Goal: Task Accomplishment & Management: Manage account settings

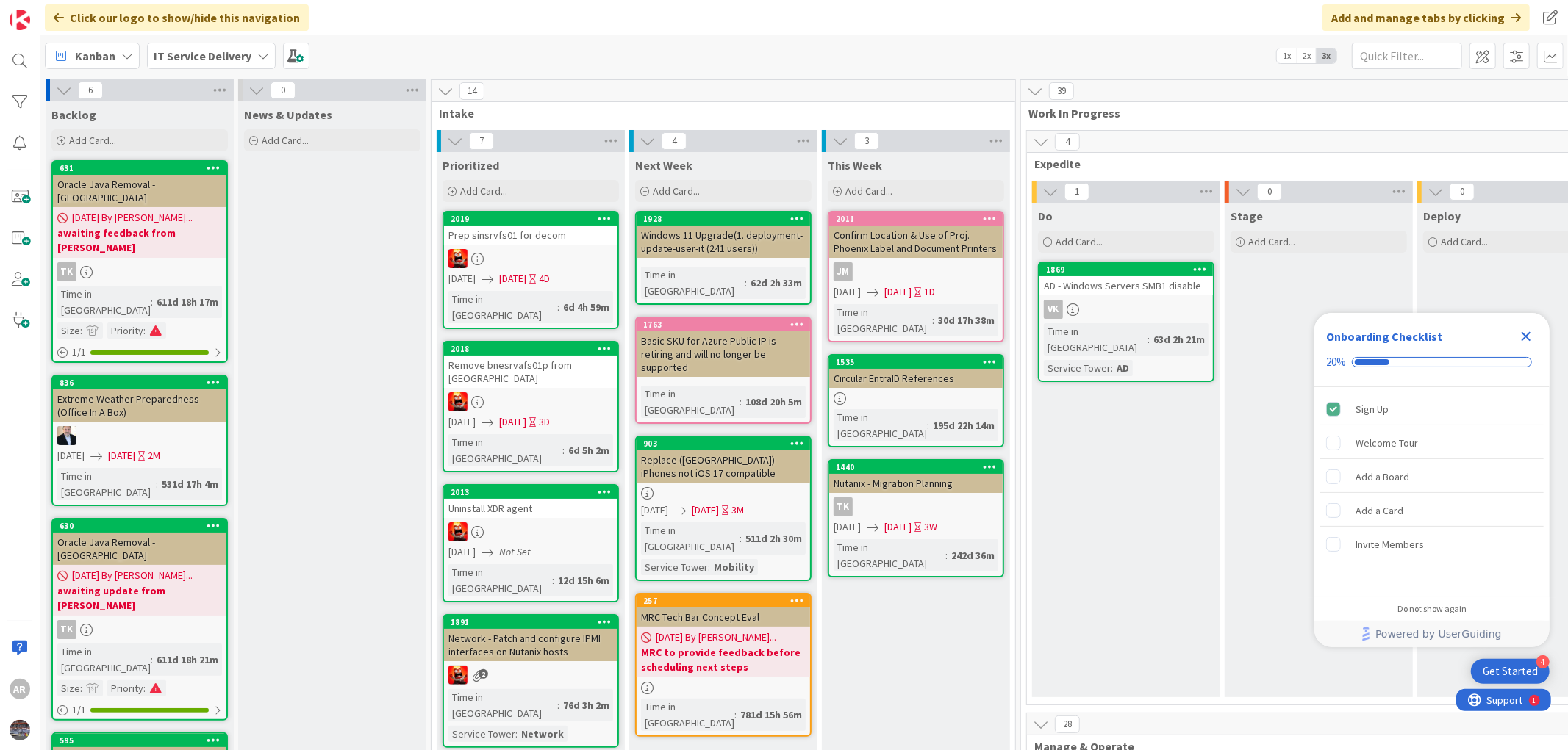
click at [1525, 333] on icon "Close Checklist" at bounding box center [1525, 336] width 18 height 18
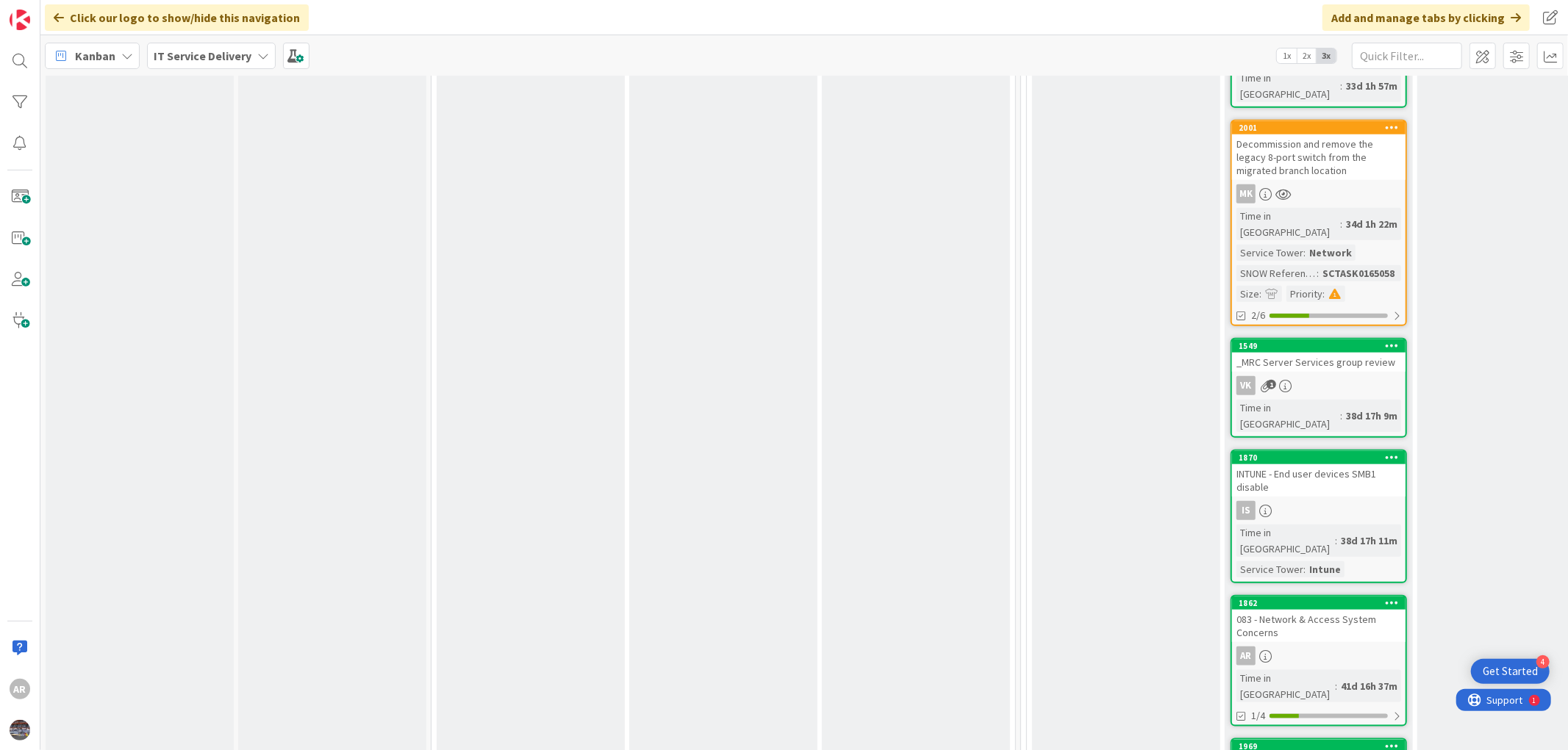
scroll to position [1224, 0]
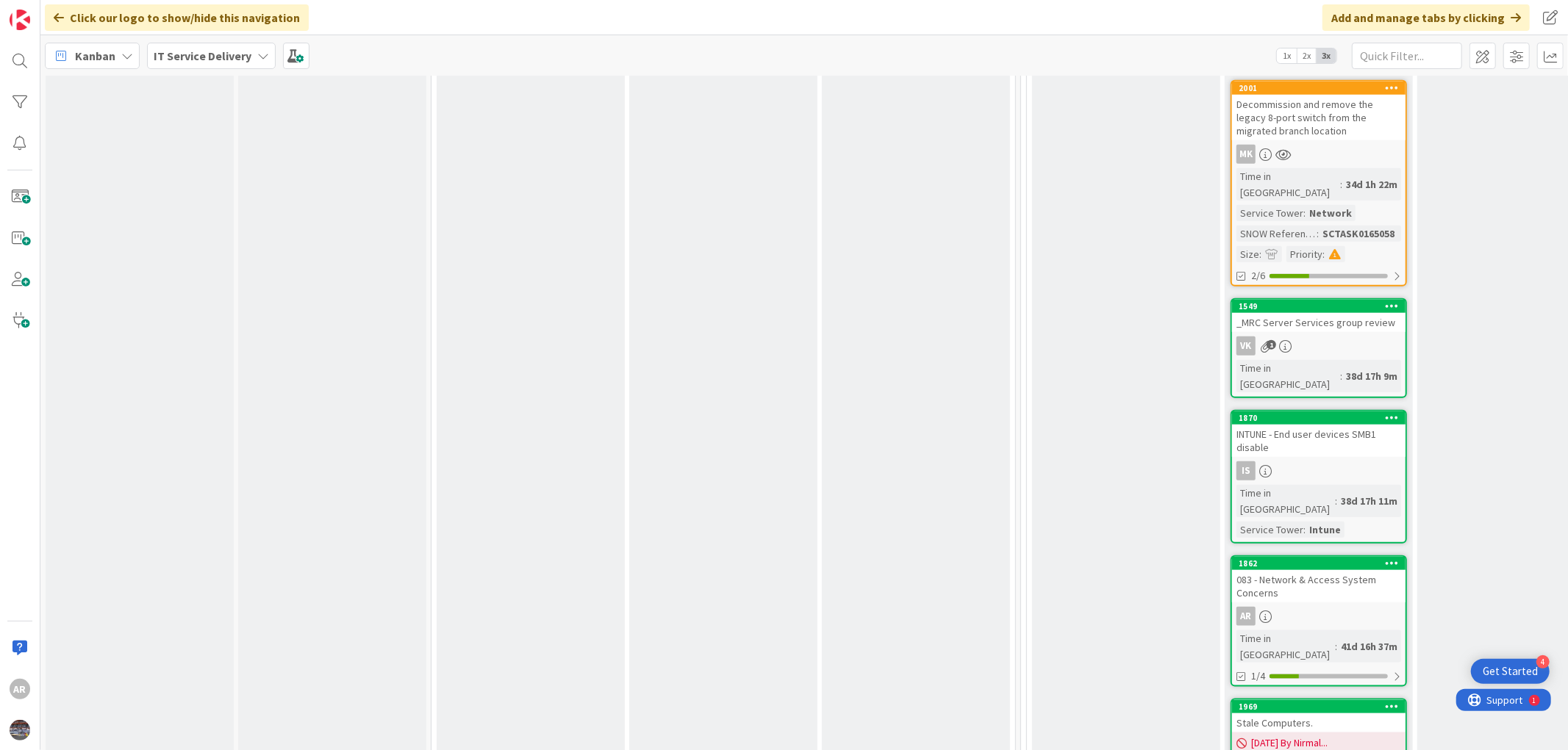
click at [1309, 570] on div "083 - Network & Access System Concerns" at bounding box center [1318, 586] width 174 height 32
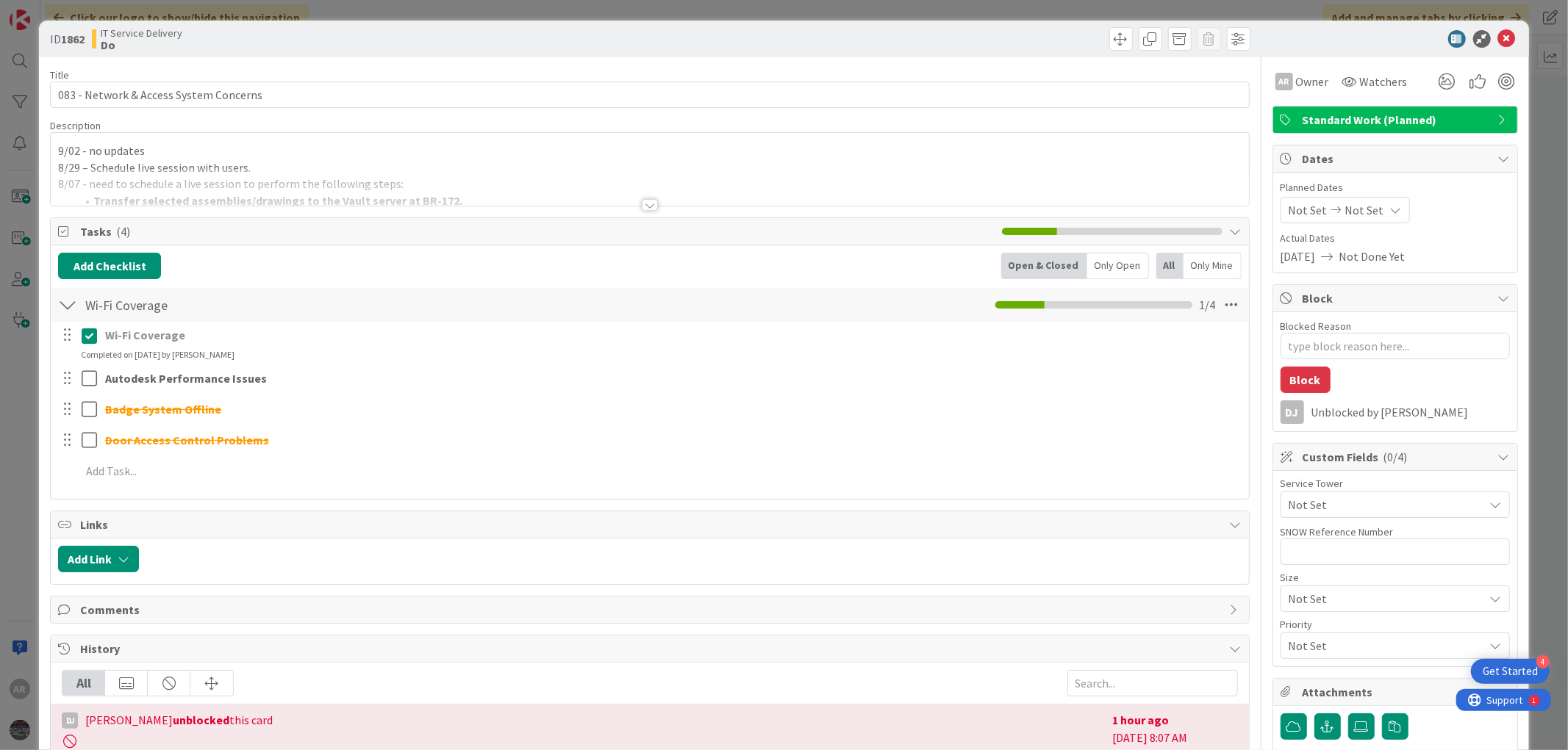
click at [56, 151] on div "9/02 - no updates 8/29 – Schedule live session with users. 8/07 - need to sched…" at bounding box center [649, 169] width 1197 height 73
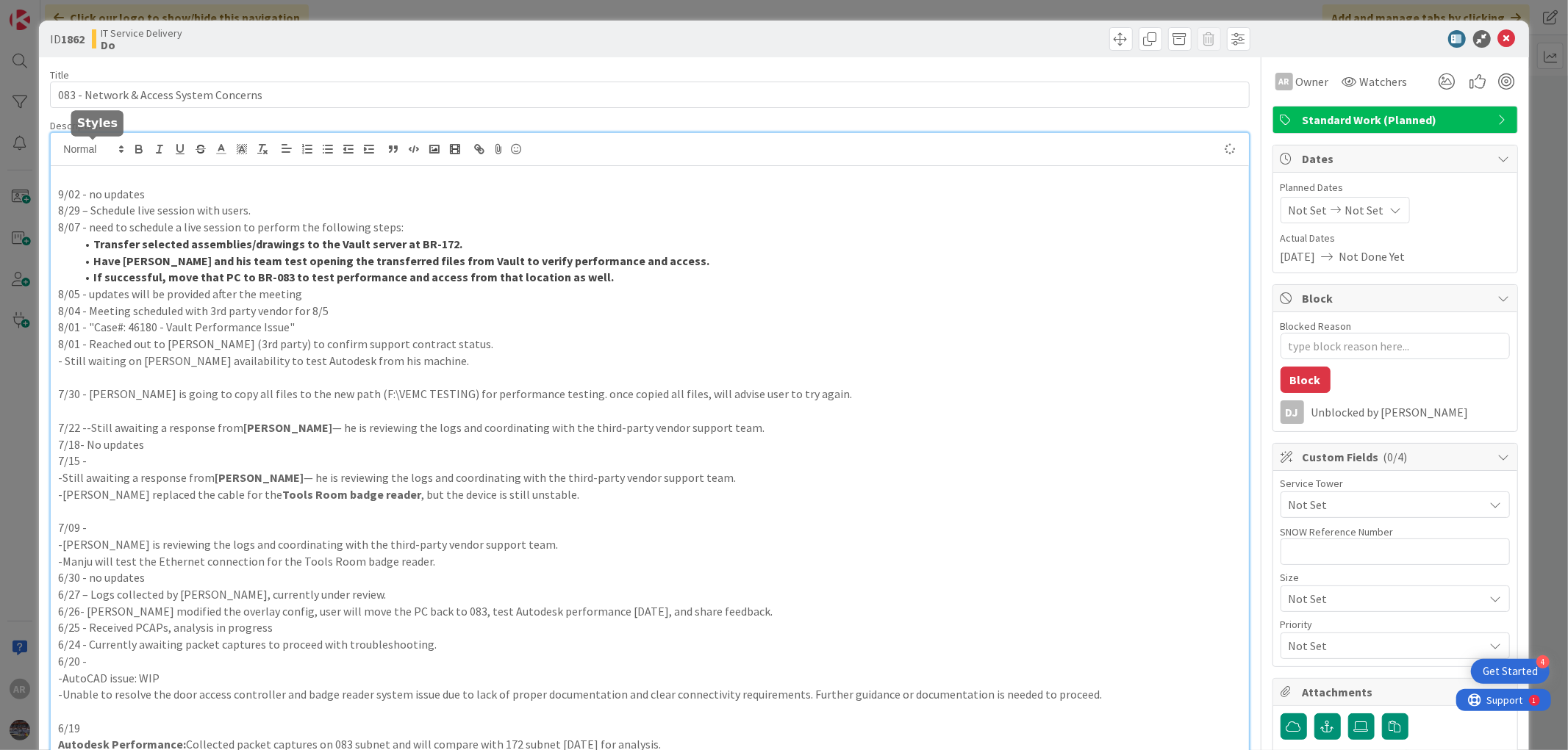
type textarea "x"
click at [640, 41] on div "IT Service Delivery Do" at bounding box center [369, 39] width 554 height 23
click at [89, 177] on p "9/08 -" at bounding box center [649, 177] width 1182 height 17
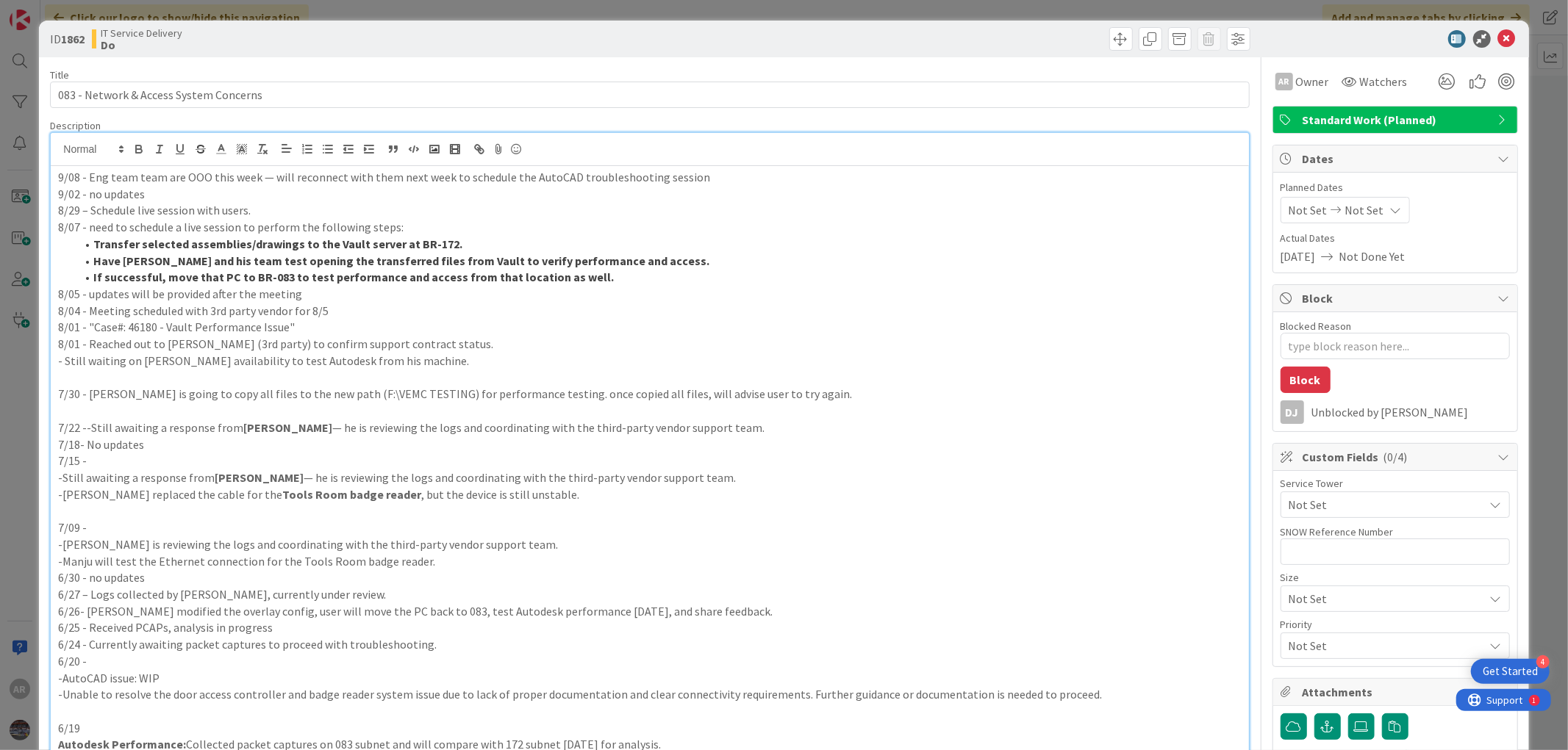
click at [104, 179] on p "9/08 - Eng team team are OOO this week — will reconnect with them next week to …" at bounding box center [649, 177] width 1182 height 17
type textarea "x"
